Goal: Task Accomplishment & Management: Use online tool/utility

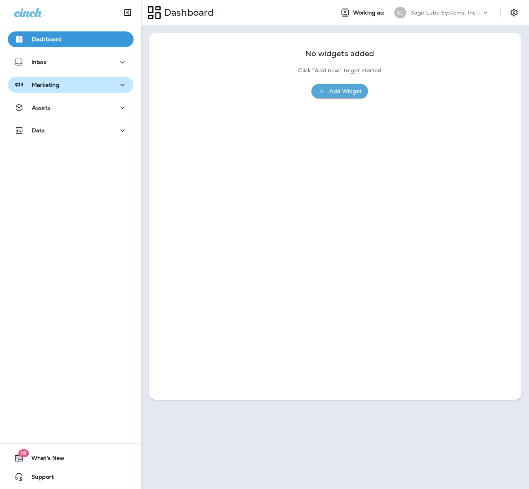
click at [53, 88] on div "Marketing" at bounding box center [36, 85] width 45 height 10
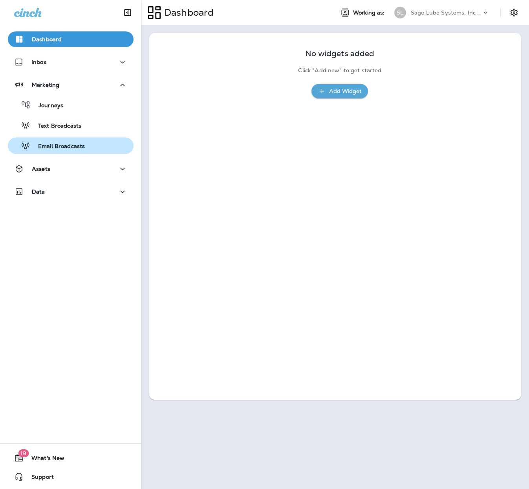
click at [57, 144] on p "Email Broadcasts" at bounding box center [57, 146] width 55 height 7
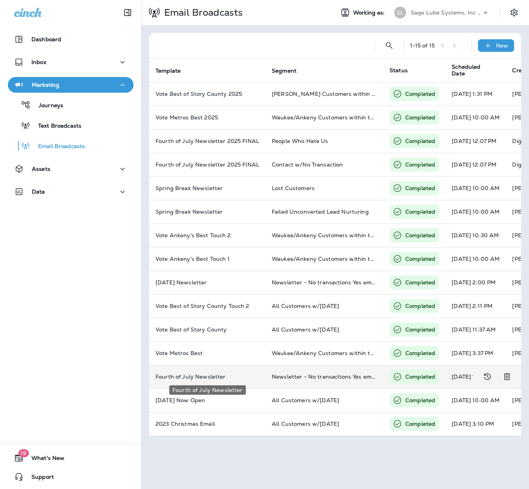
click at [195, 377] on p "Fourth of July Newsletter" at bounding box center [208, 377] width 104 height 6
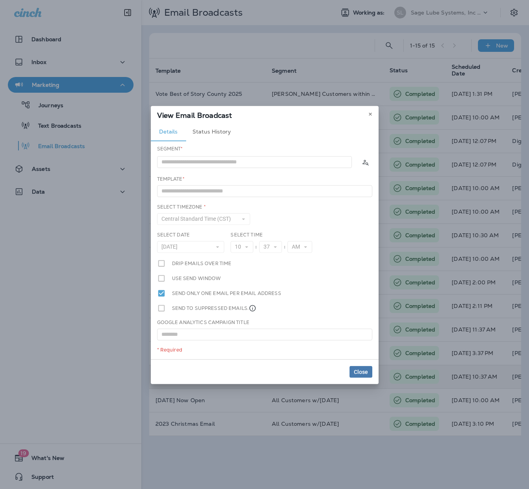
type input "**********"
click at [370, 112] on icon at bounding box center [370, 114] width 5 height 5
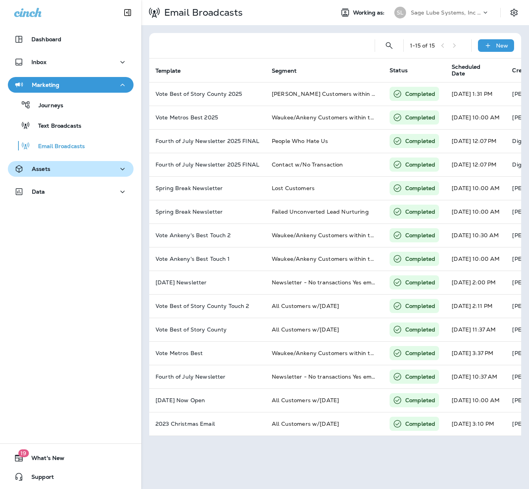
click at [49, 164] on div "Assets" at bounding box center [70, 169] width 113 height 10
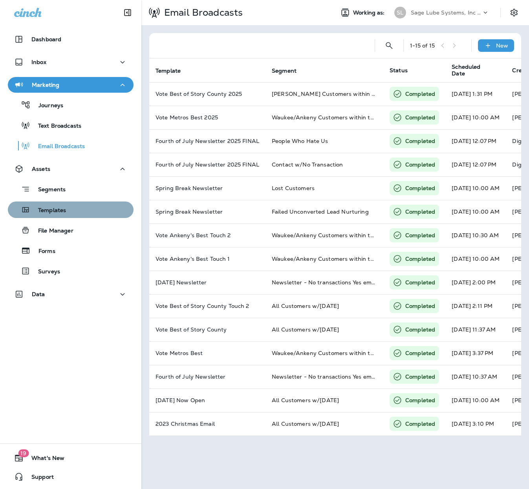
click at [57, 205] on div "Templates" at bounding box center [38, 210] width 55 height 12
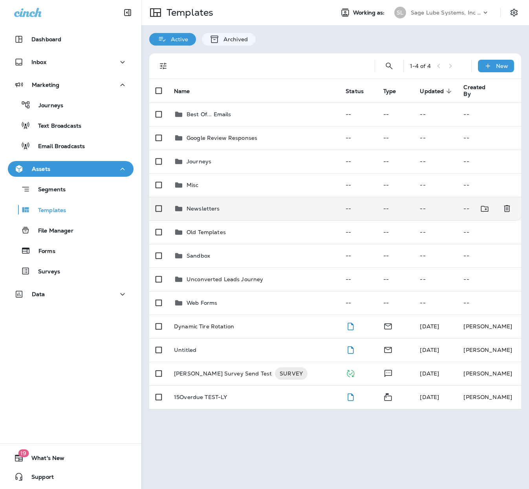
click at [224, 208] on div "Newsletters" at bounding box center [253, 208] width 159 height 9
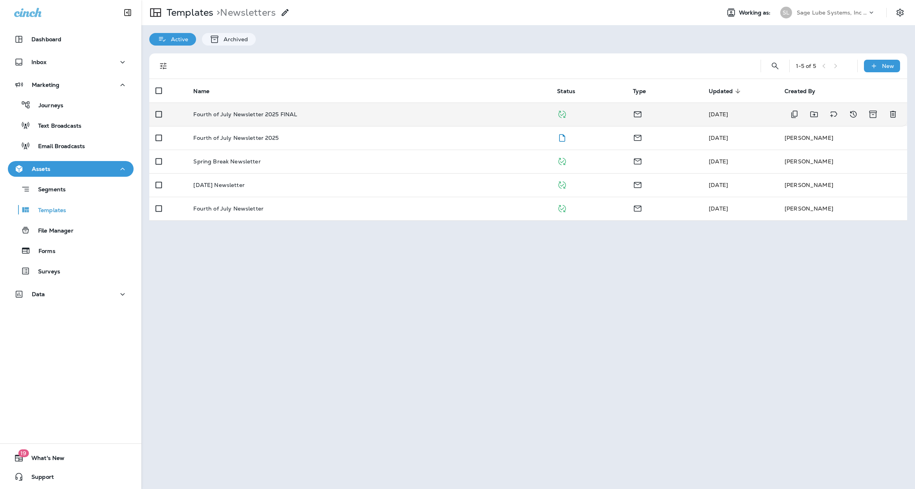
click at [270, 108] on td "Fourth of July Newsletter 2025 FINAL" at bounding box center [369, 115] width 364 height 24
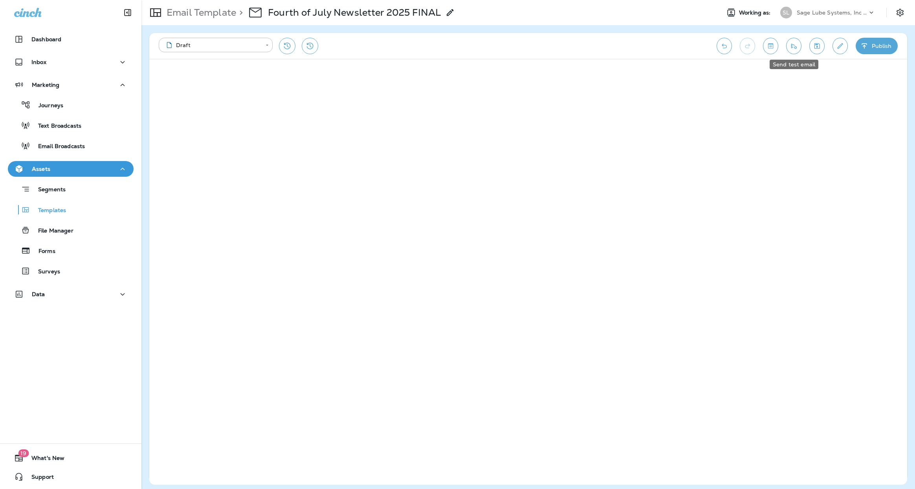
click at [529, 44] on button "Send test email" at bounding box center [793, 46] width 15 height 16
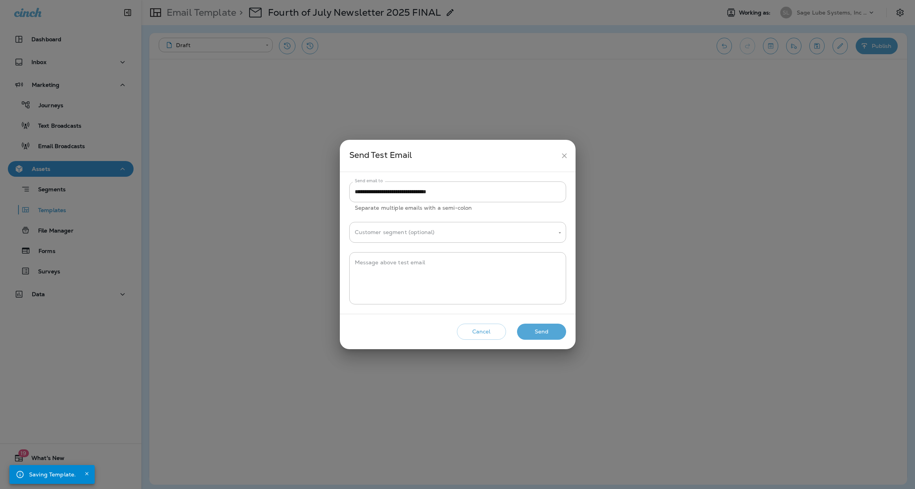
click at [529, 330] on button "Send" at bounding box center [541, 332] width 49 height 16
